Goal: Transaction & Acquisition: Obtain resource

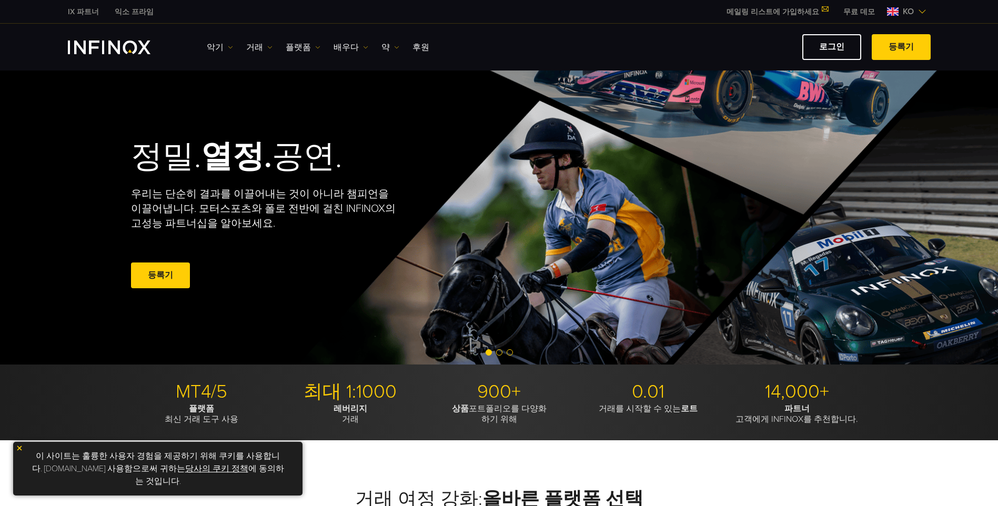
click at [160, 276] on span at bounding box center [160, 276] width 0 height 0
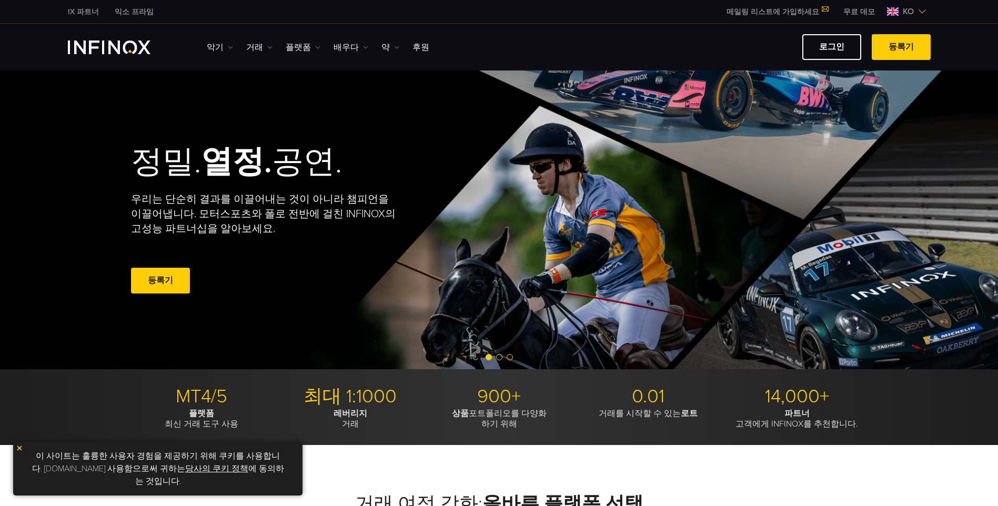
click at [868, 12] on link "무료 데모" at bounding box center [858, 11] width 47 height 11
